Goal: Browse casually

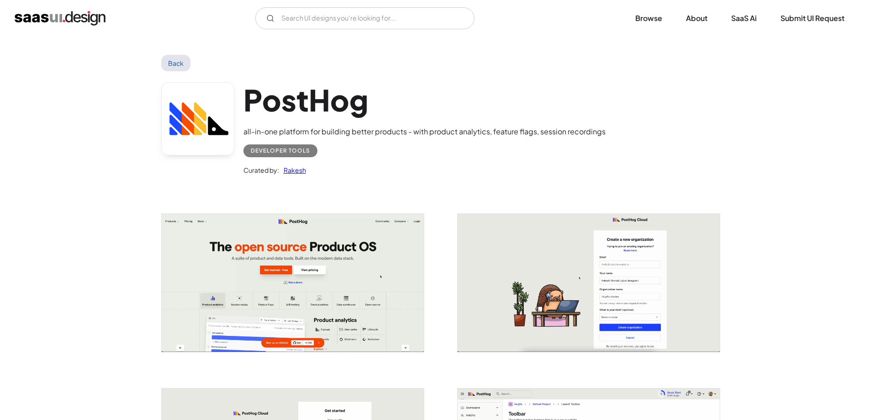
click at [385, 275] on img "open lightbox" at bounding box center [293, 283] width 262 height 138
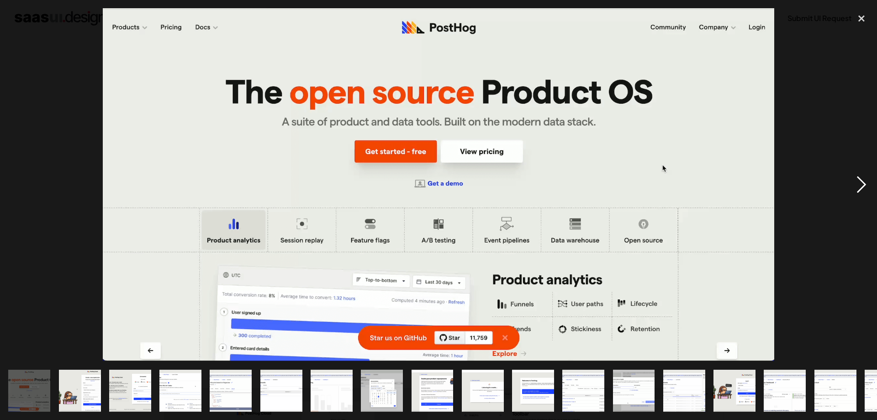
click at [861, 178] on div "next image" at bounding box center [861, 184] width 31 height 352
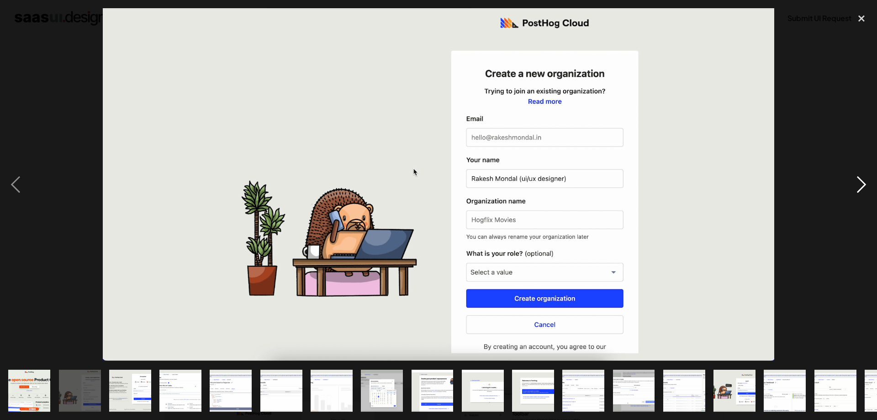
click at [859, 181] on div "next image" at bounding box center [861, 184] width 31 height 352
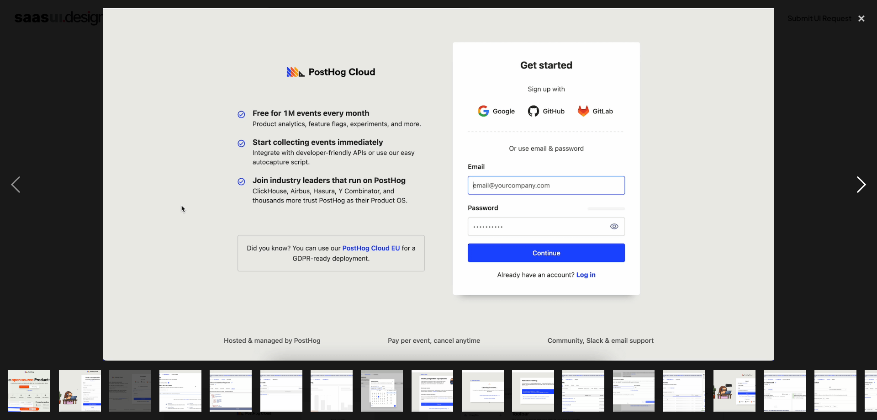
click at [859, 181] on div "next image" at bounding box center [861, 184] width 31 height 352
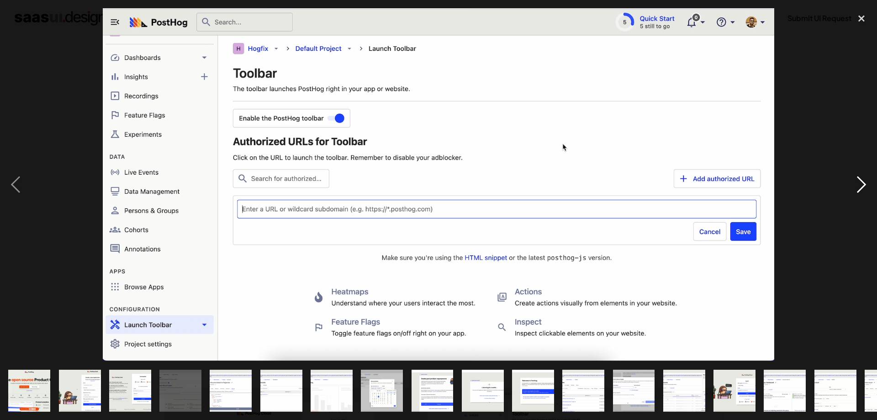
click at [859, 181] on div "next image" at bounding box center [861, 184] width 31 height 352
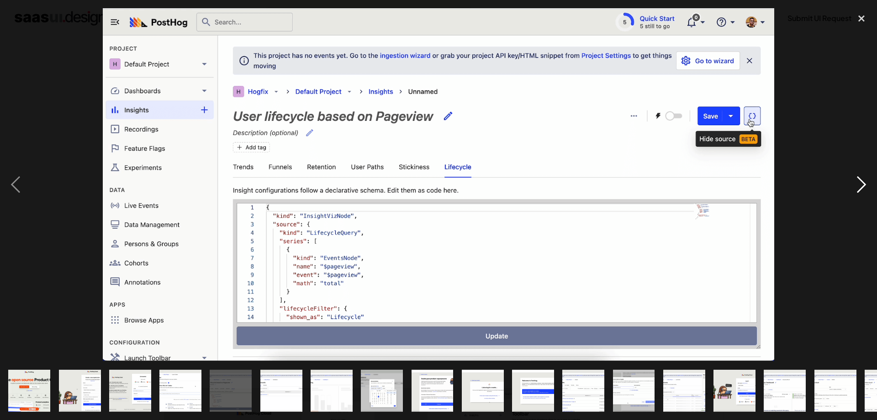
click at [859, 181] on div "next image" at bounding box center [861, 184] width 31 height 352
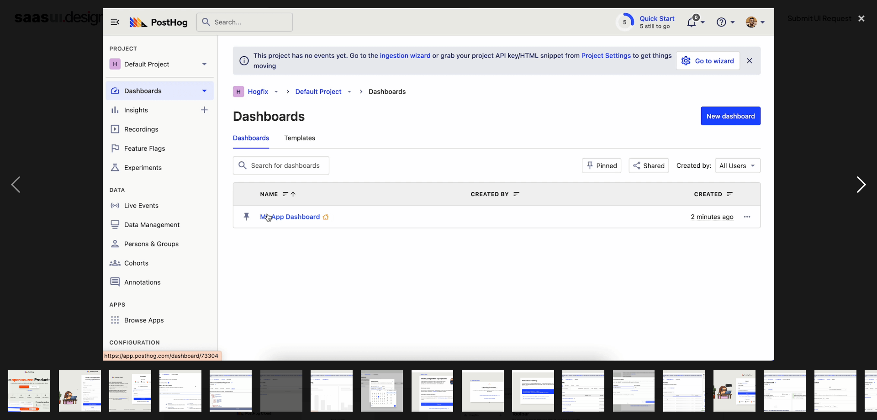
click at [859, 181] on div "next image" at bounding box center [861, 184] width 31 height 352
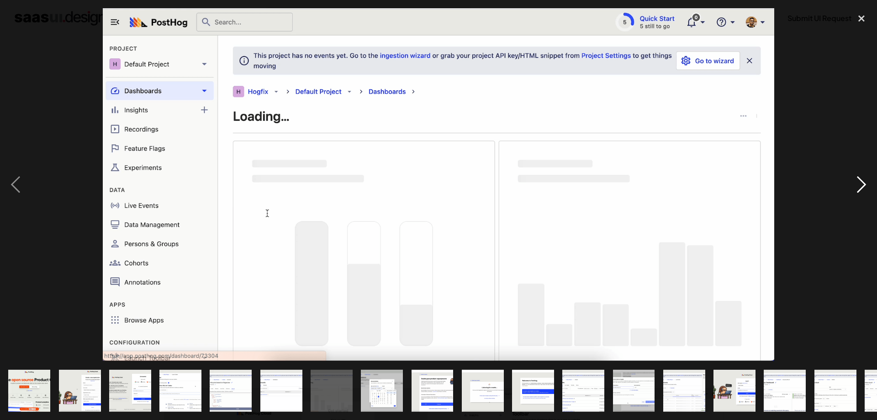
click at [859, 181] on div "next image" at bounding box center [861, 184] width 31 height 352
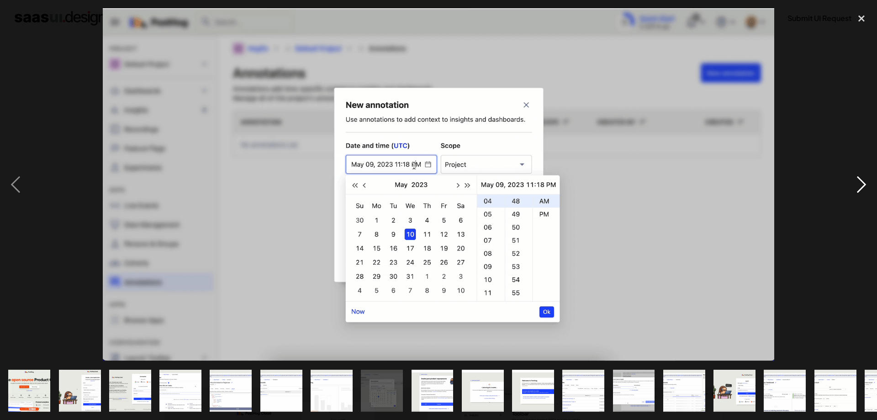
click at [859, 181] on div "next image" at bounding box center [861, 184] width 31 height 352
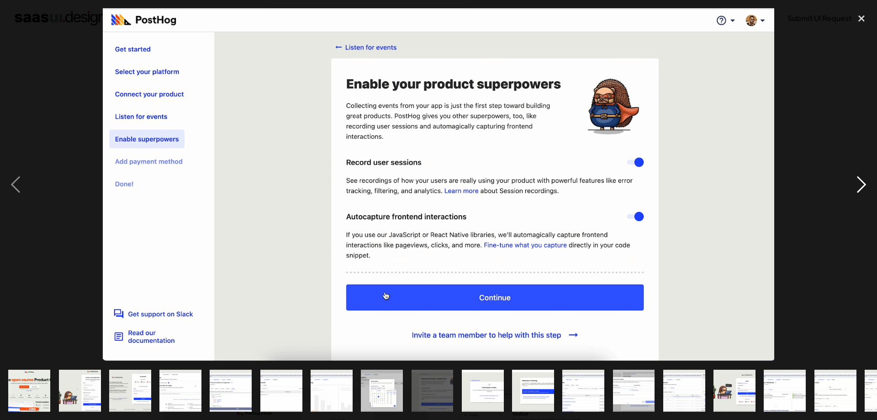
click at [859, 181] on div "next image" at bounding box center [861, 184] width 31 height 352
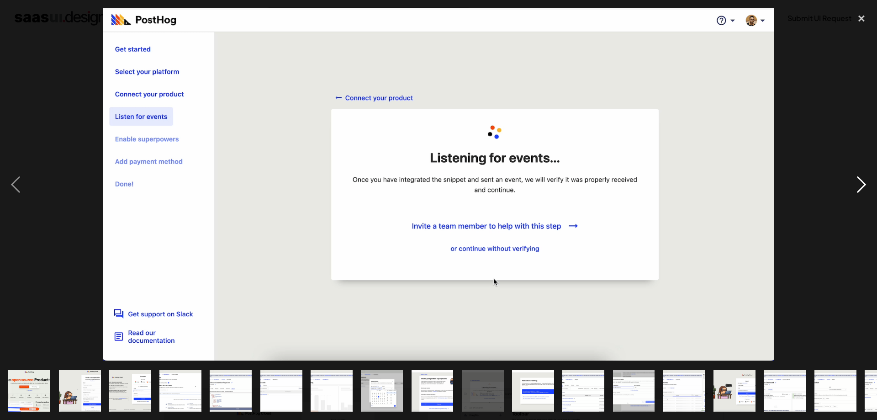
click at [859, 181] on div "next image" at bounding box center [861, 184] width 31 height 352
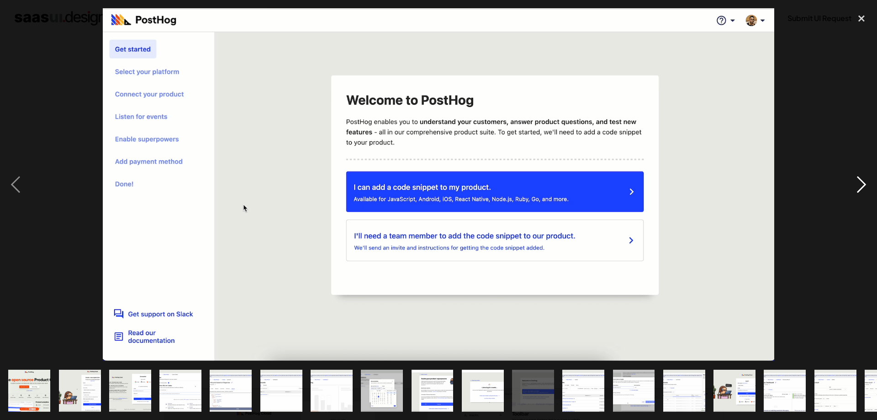
click at [859, 181] on div "next image" at bounding box center [861, 184] width 31 height 352
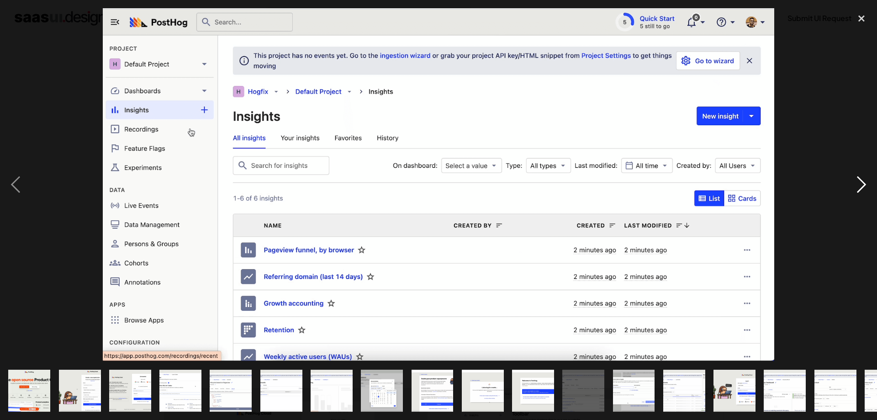
click at [859, 181] on div "next image" at bounding box center [861, 184] width 31 height 352
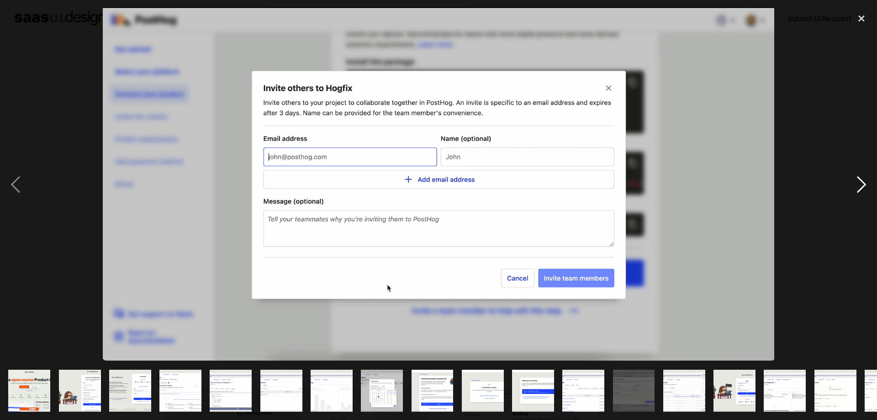
click at [859, 181] on div "next image" at bounding box center [861, 184] width 31 height 352
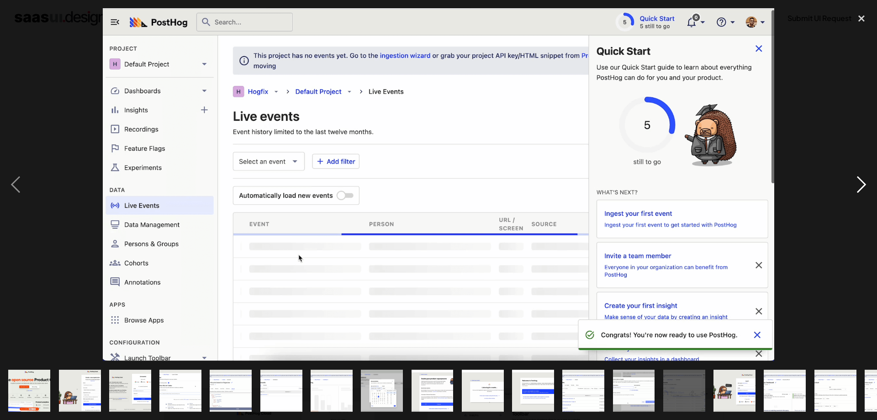
click at [859, 181] on div "next image" at bounding box center [861, 184] width 31 height 352
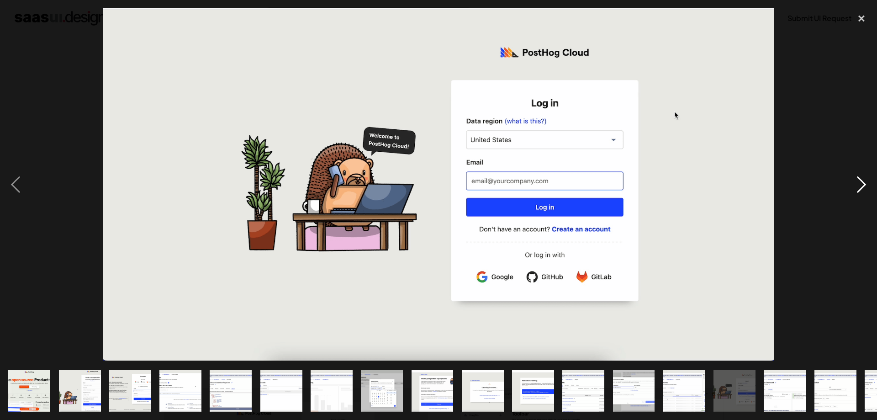
click at [859, 181] on div "next image" at bounding box center [861, 184] width 31 height 352
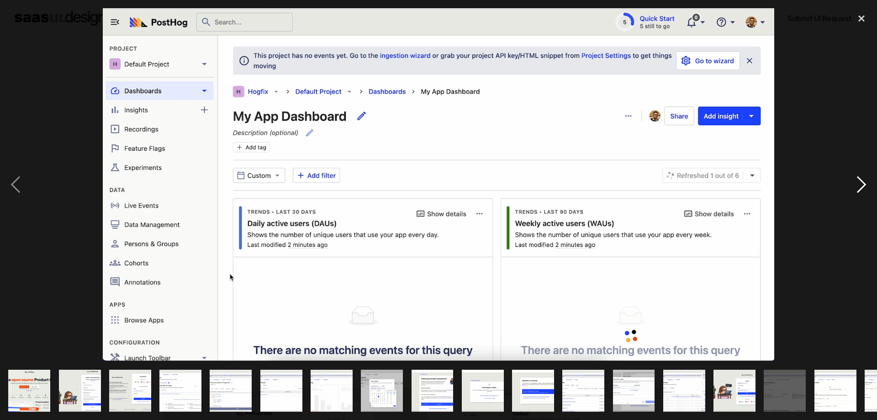
click at [859, 181] on div "next image" at bounding box center [861, 184] width 31 height 352
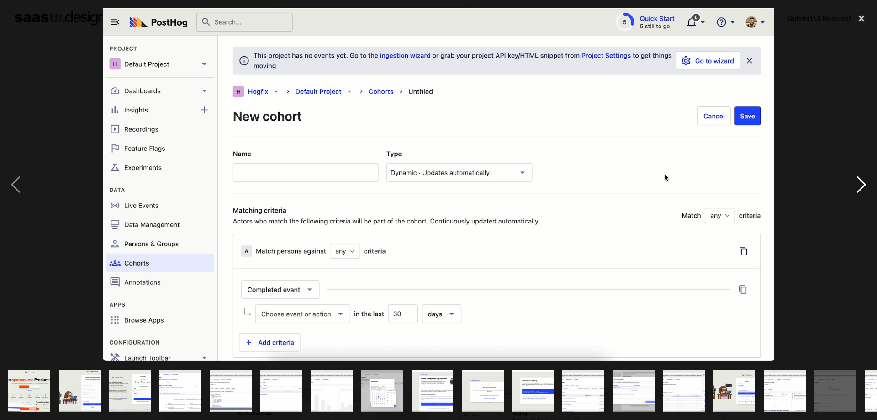
click at [859, 181] on div "next image" at bounding box center [861, 184] width 31 height 352
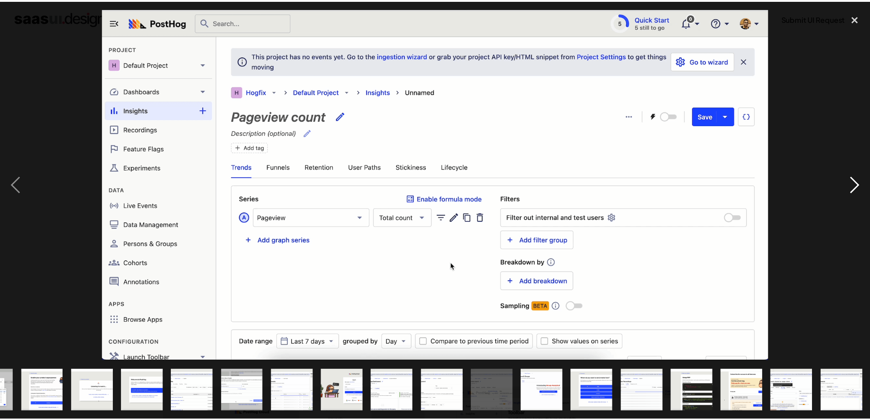
scroll to position [0, 390]
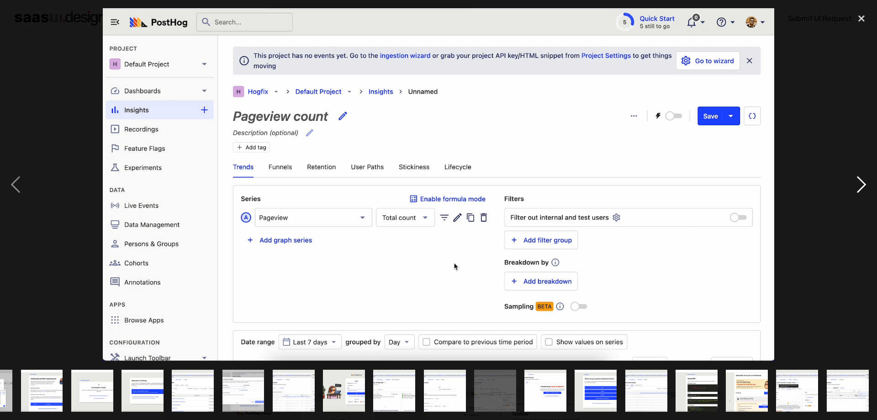
click at [859, 181] on div "next image" at bounding box center [861, 184] width 31 height 352
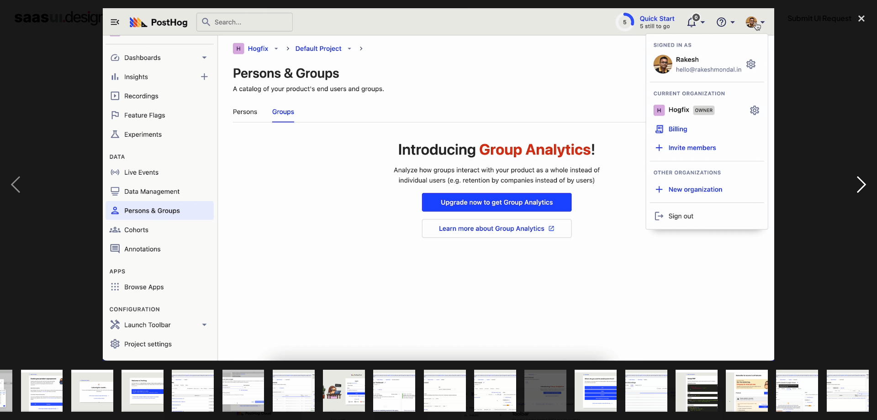
click at [859, 181] on div "next image" at bounding box center [861, 184] width 31 height 352
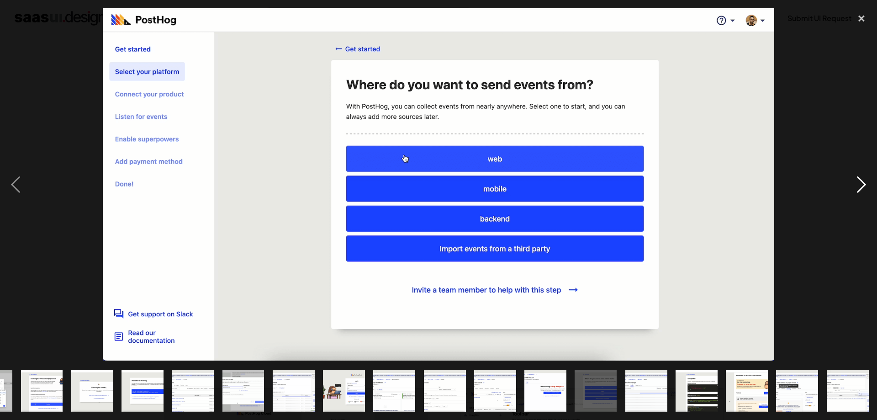
click at [859, 181] on div "next image" at bounding box center [861, 184] width 31 height 352
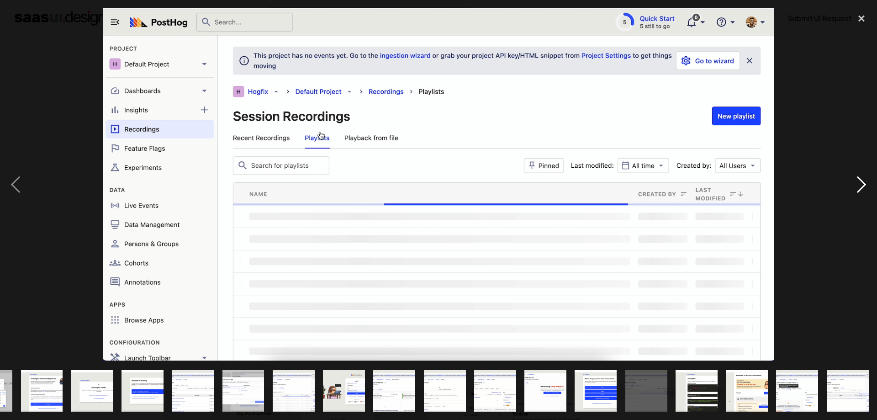
click at [859, 181] on div "next image" at bounding box center [861, 184] width 31 height 352
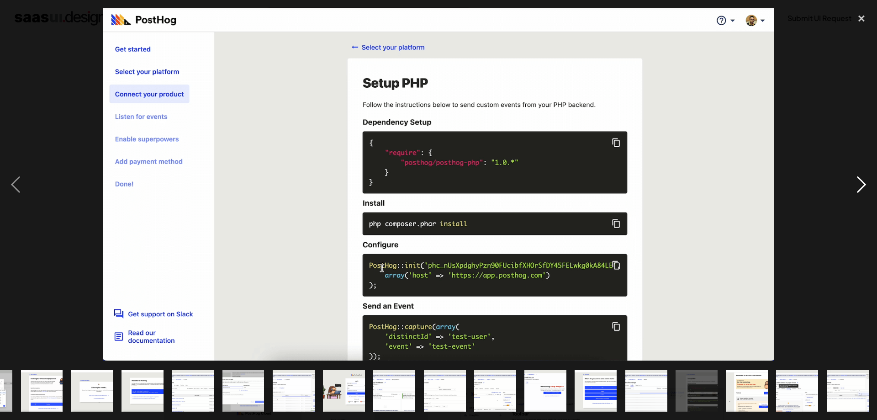
click at [859, 181] on div "next image" at bounding box center [861, 184] width 31 height 352
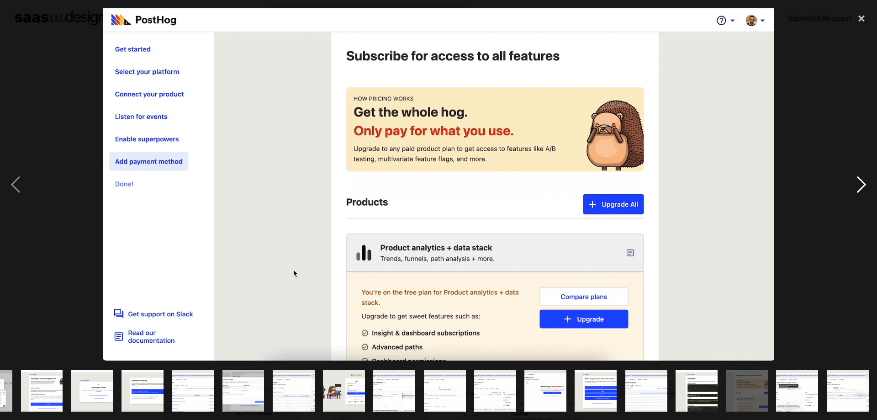
click at [859, 181] on div "next image" at bounding box center [861, 184] width 31 height 352
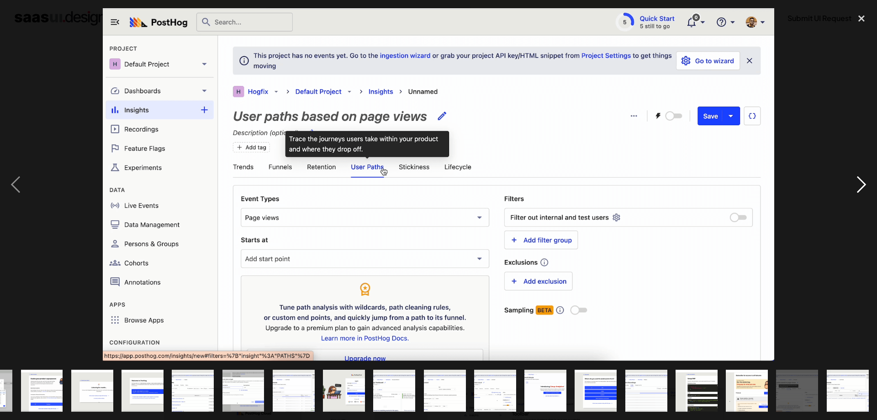
click at [859, 181] on div "next image" at bounding box center [861, 184] width 31 height 352
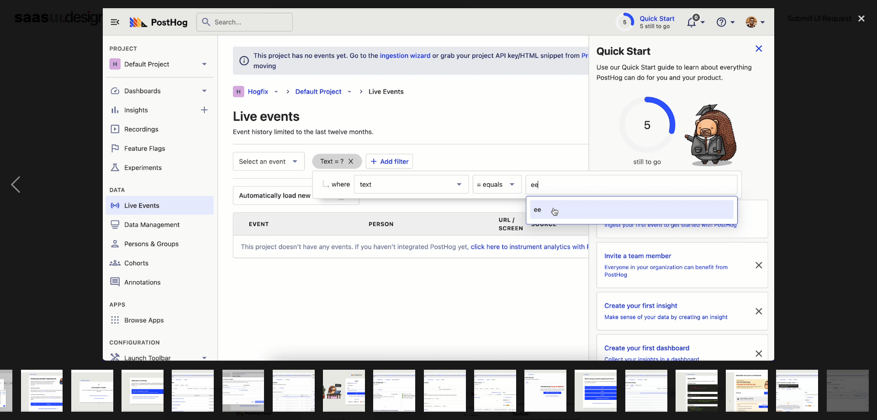
click at [859, 181] on div "next image" at bounding box center [861, 184] width 31 height 352
click at [831, 140] on div at bounding box center [438, 184] width 877 height 352
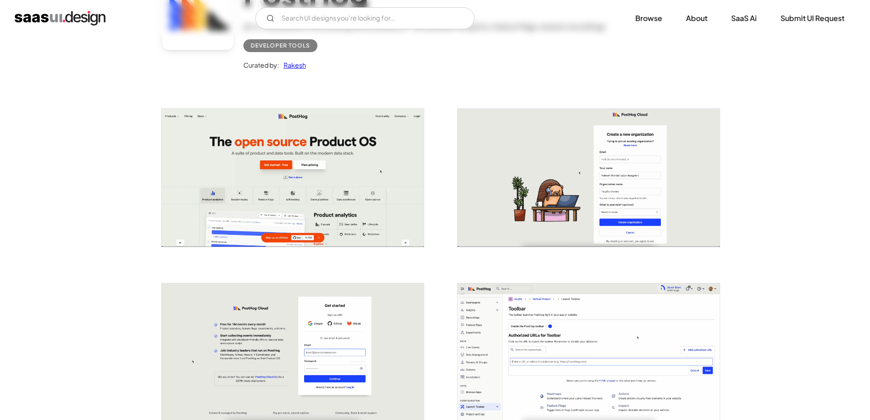
scroll to position [0, 0]
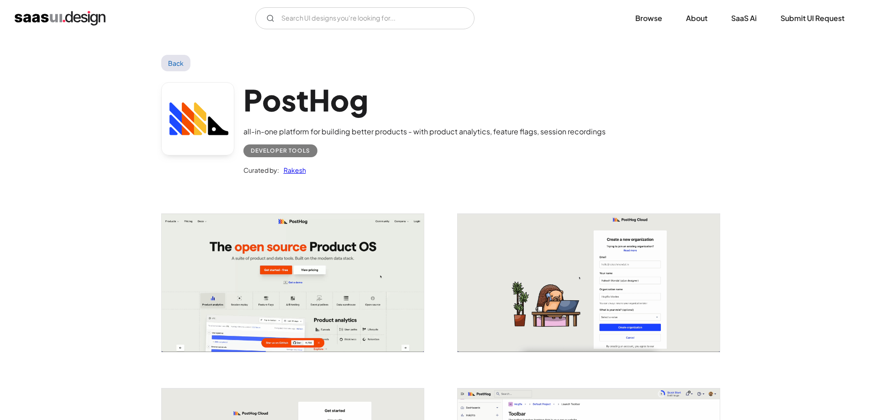
click at [74, 13] on img "home" at bounding box center [60, 18] width 91 height 15
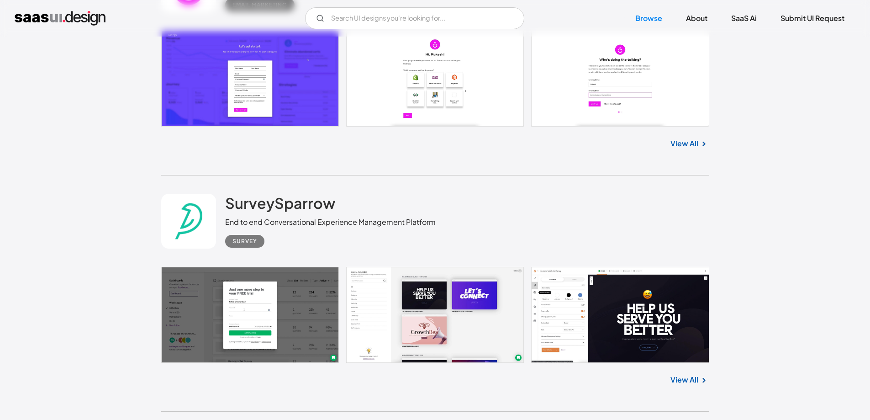
scroll to position [3342, 0]
